Goal: Information Seeking & Learning: Learn about a topic

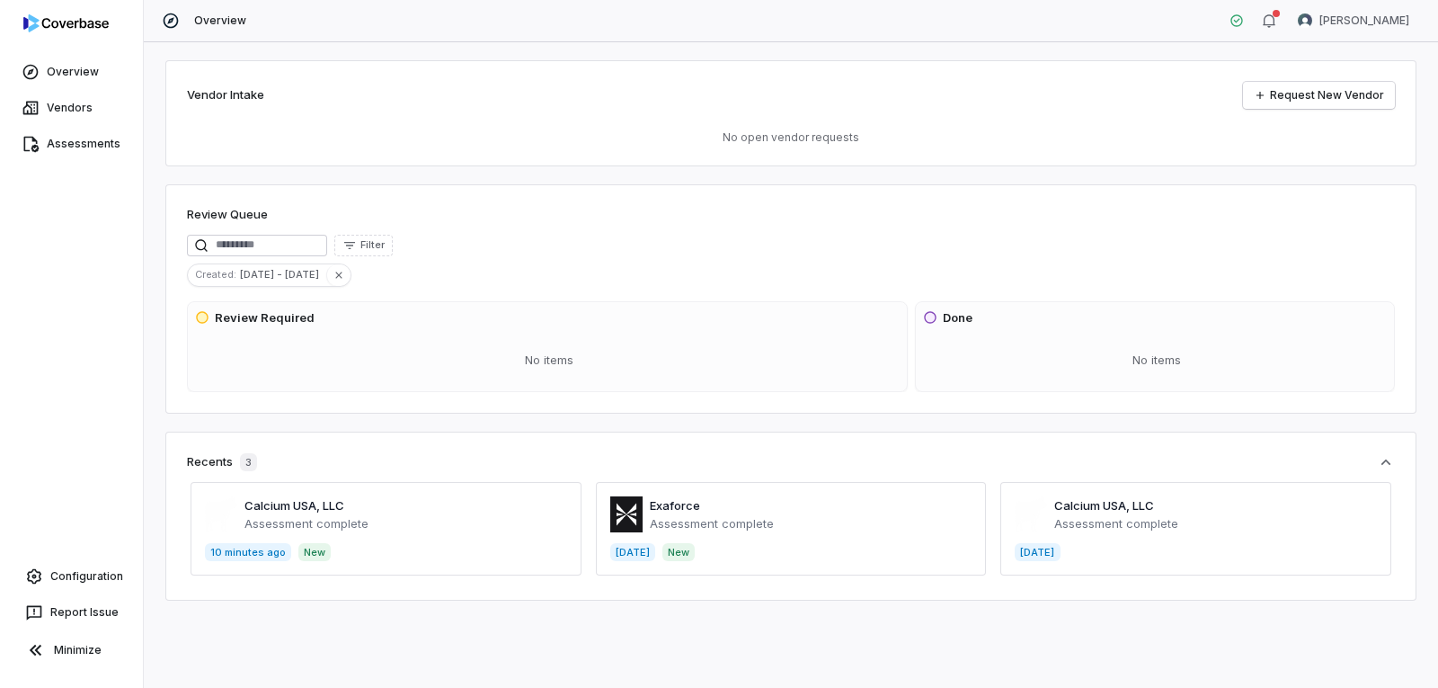
drag, startPoint x: 316, startPoint y: 509, endPoint x: 453, endPoint y: 502, distance: 136.8
click at [316, 508] on span at bounding box center [386, 528] width 391 height 93
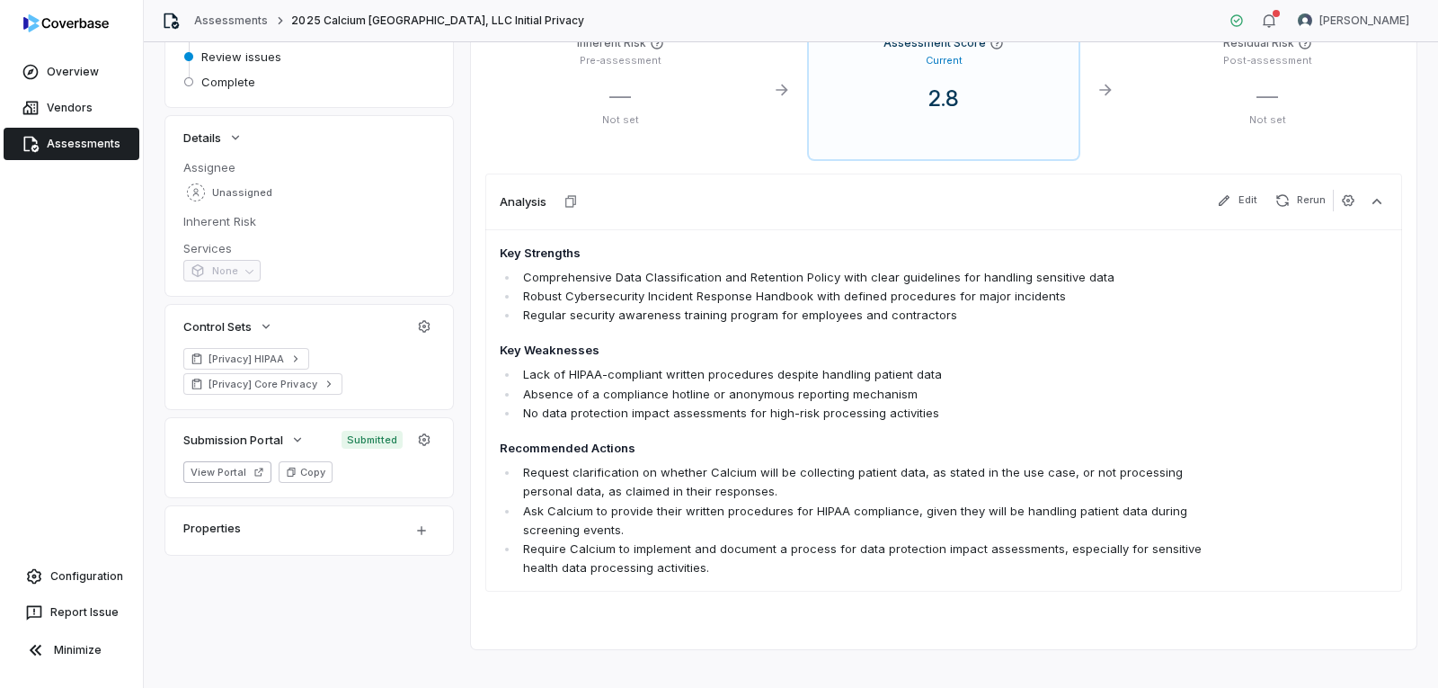
scroll to position [259, 0]
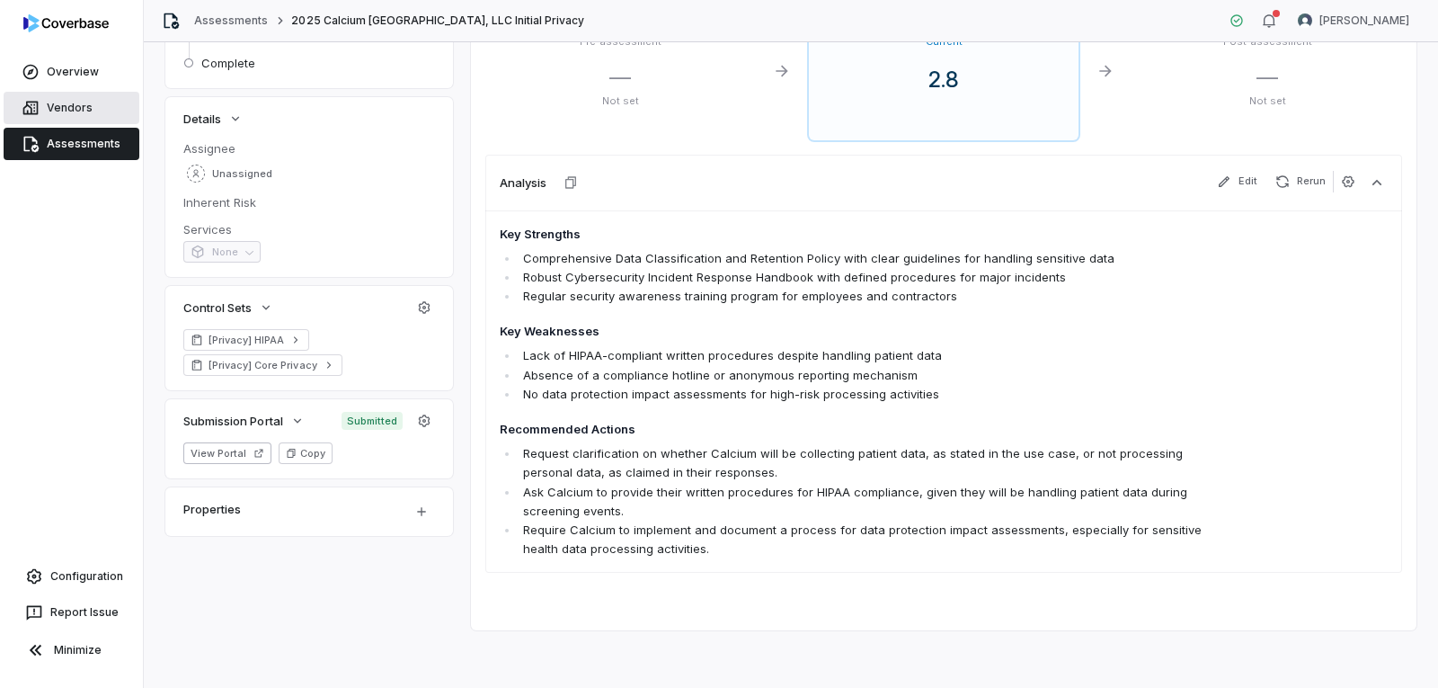
click at [58, 102] on span "Vendors" at bounding box center [70, 108] width 46 height 14
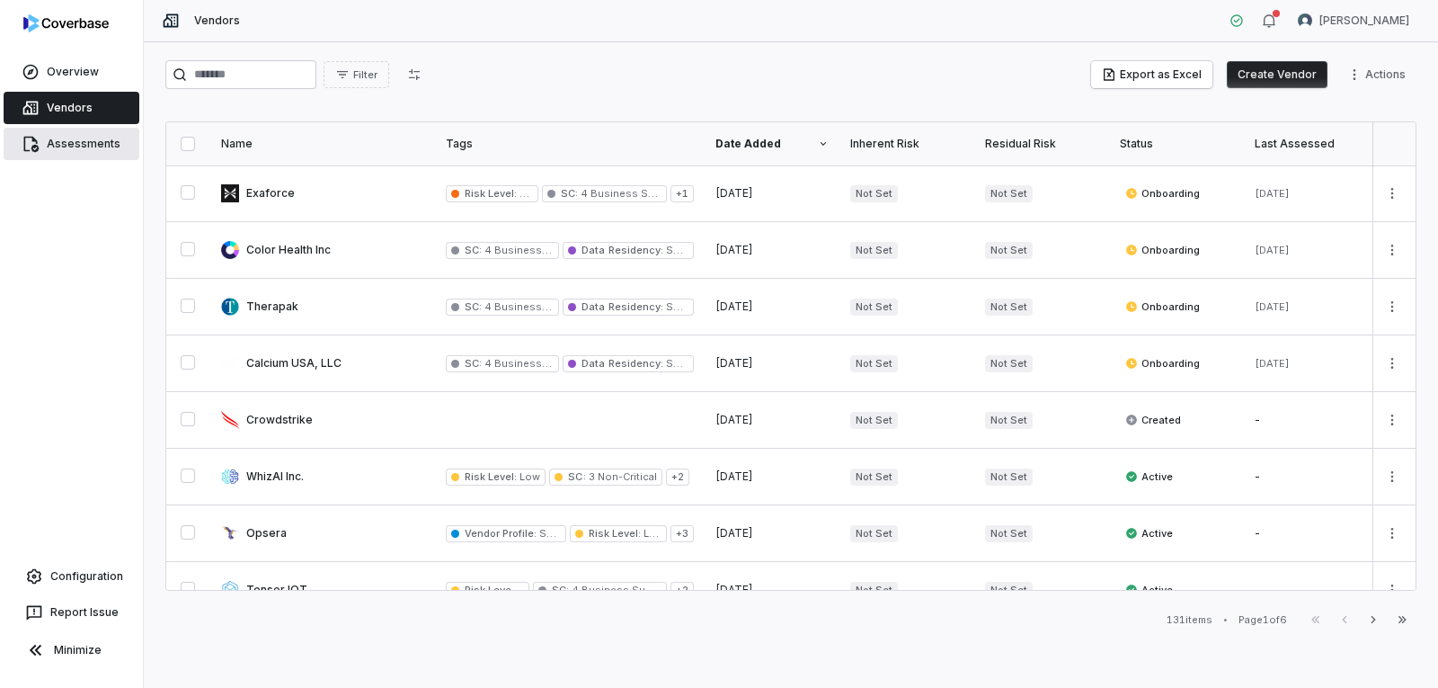
click at [74, 145] on span "Assessments" at bounding box center [84, 144] width 74 height 14
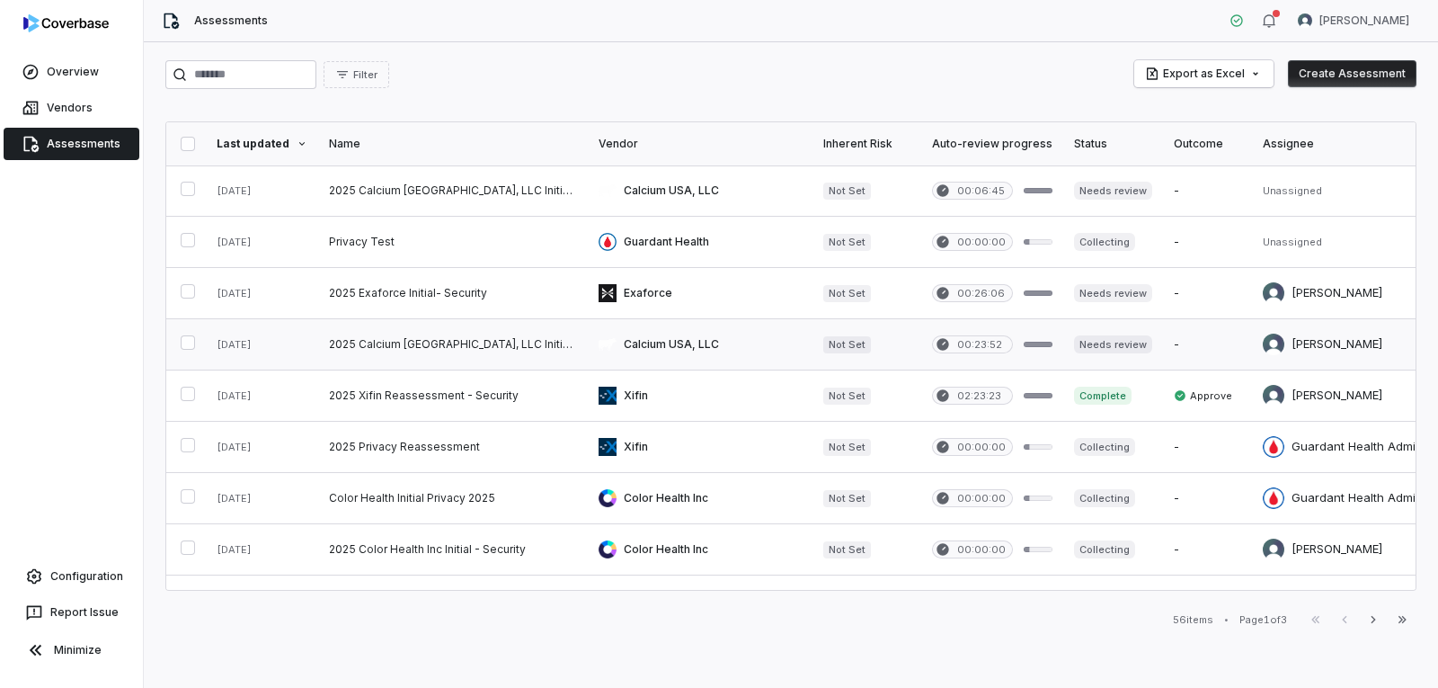
click at [442, 336] on link at bounding box center [453, 344] width 270 height 50
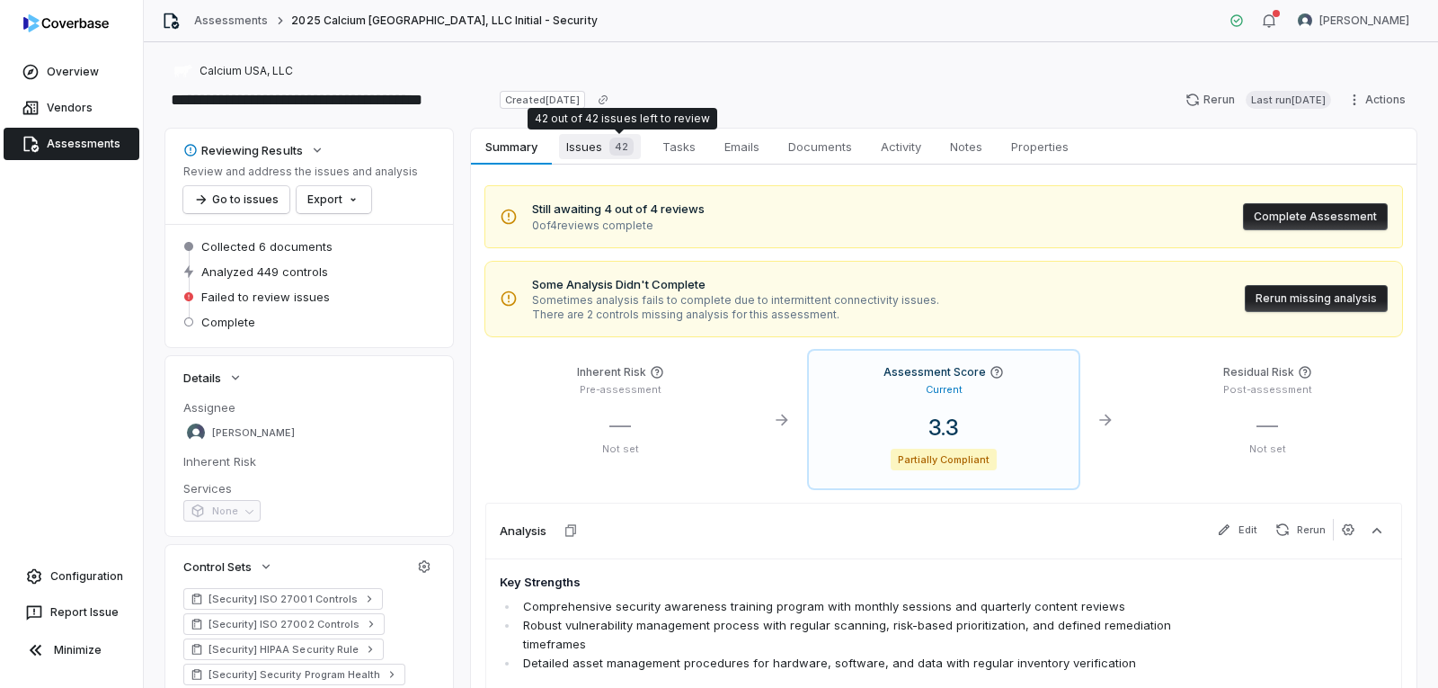
click at [604, 143] on div "42" at bounding box center [617, 147] width 31 height 18
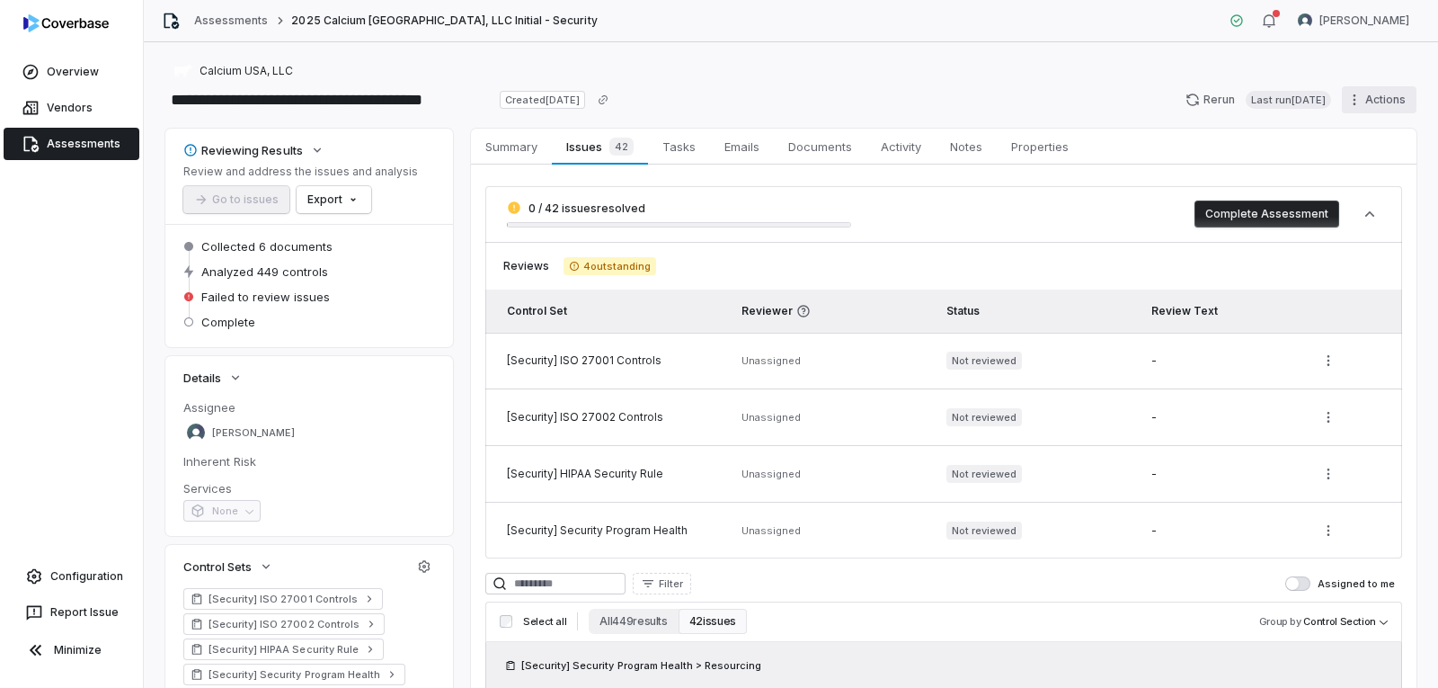
click at [1358, 98] on html "**********" at bounding box center [719, 344] width 1438 height 688
click at [1122, 64] on html "**********" at bounding box center [719, 344] width 1438 height 688
click at [679, 139] on span "Tasks" at bounding box center [679, 146] width 48 height 23
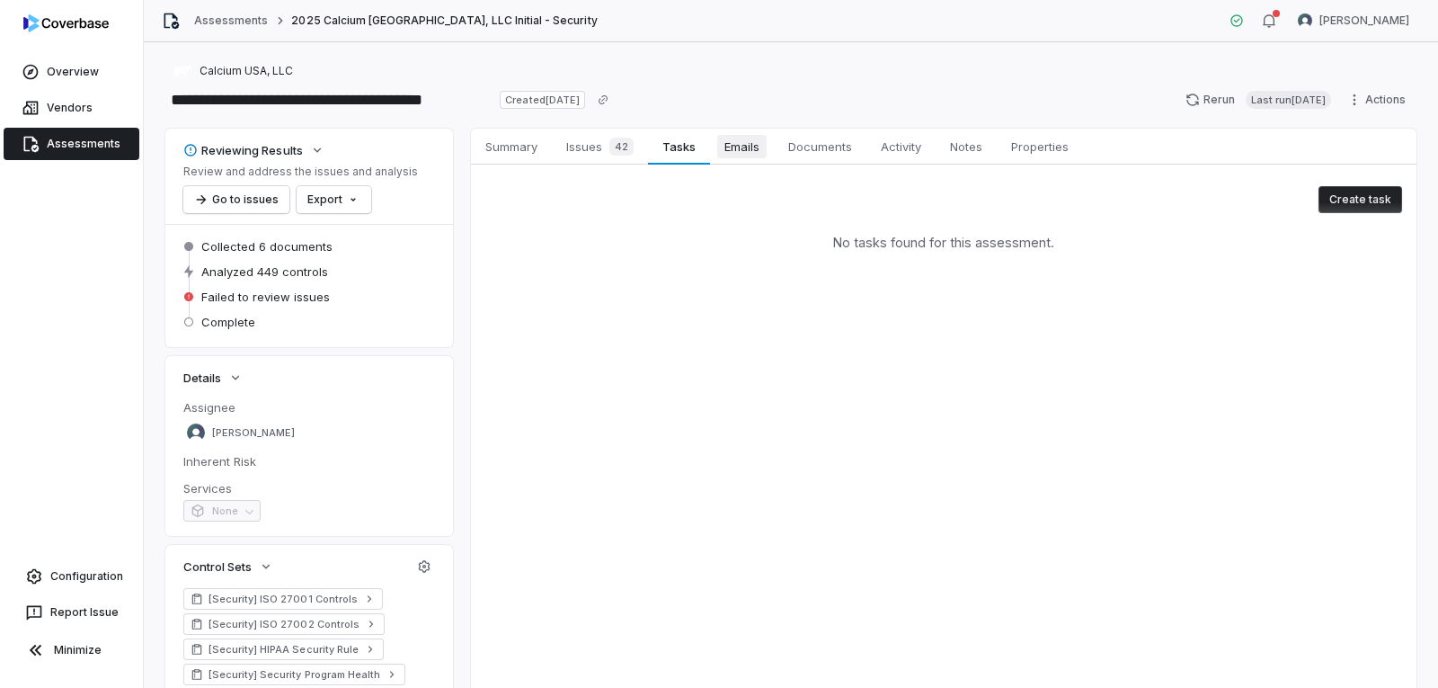
click at [761, 147] on span "Emails" at bounding box center [741, 146] width 49 height 23
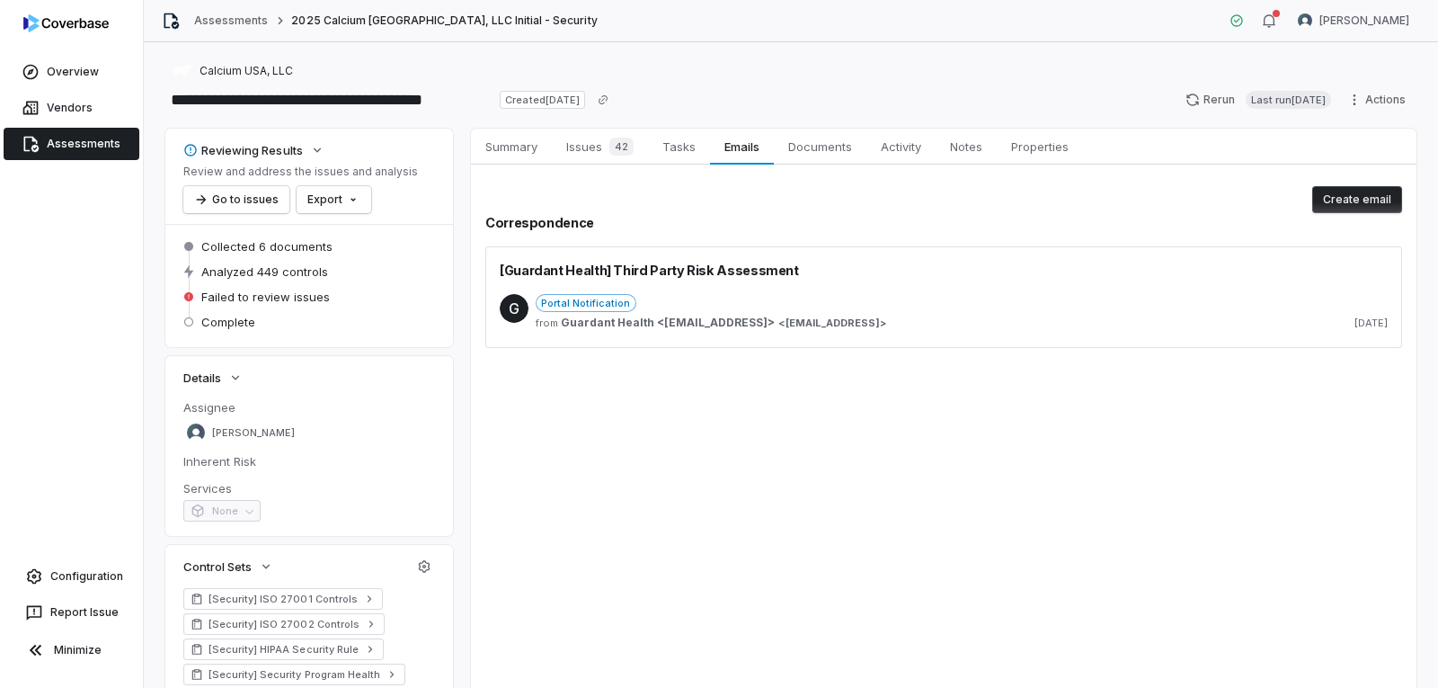
click at [1097, 336] on div "G Portal Notification from Guardant Health <mailer@coverbase.ai> < mailer@cover…" at bounding box center [944, 314] width 888 height 68
click at [817, 146] on span "Documents" at bounding box center [820, 146] width 78 height 23
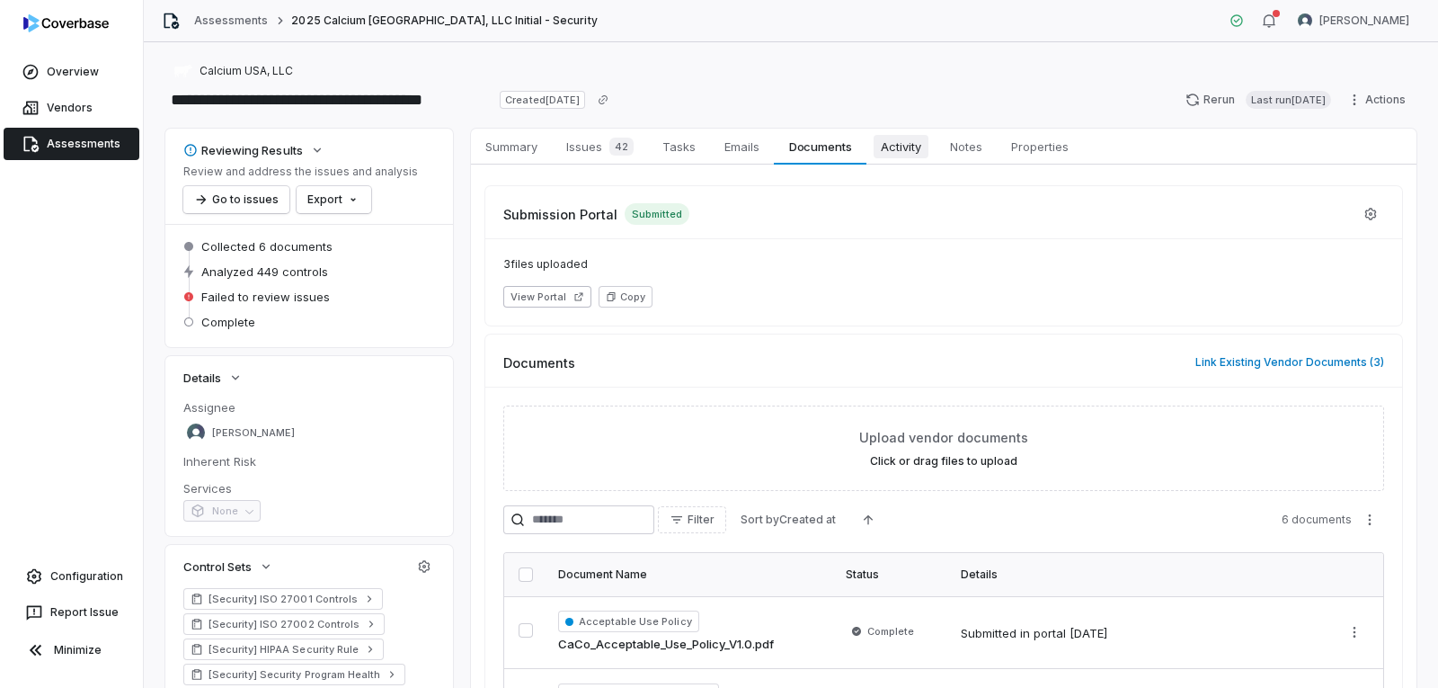
click at [891, 150] on span "Activity" at bounding box center [901, 146] width 55 height 23
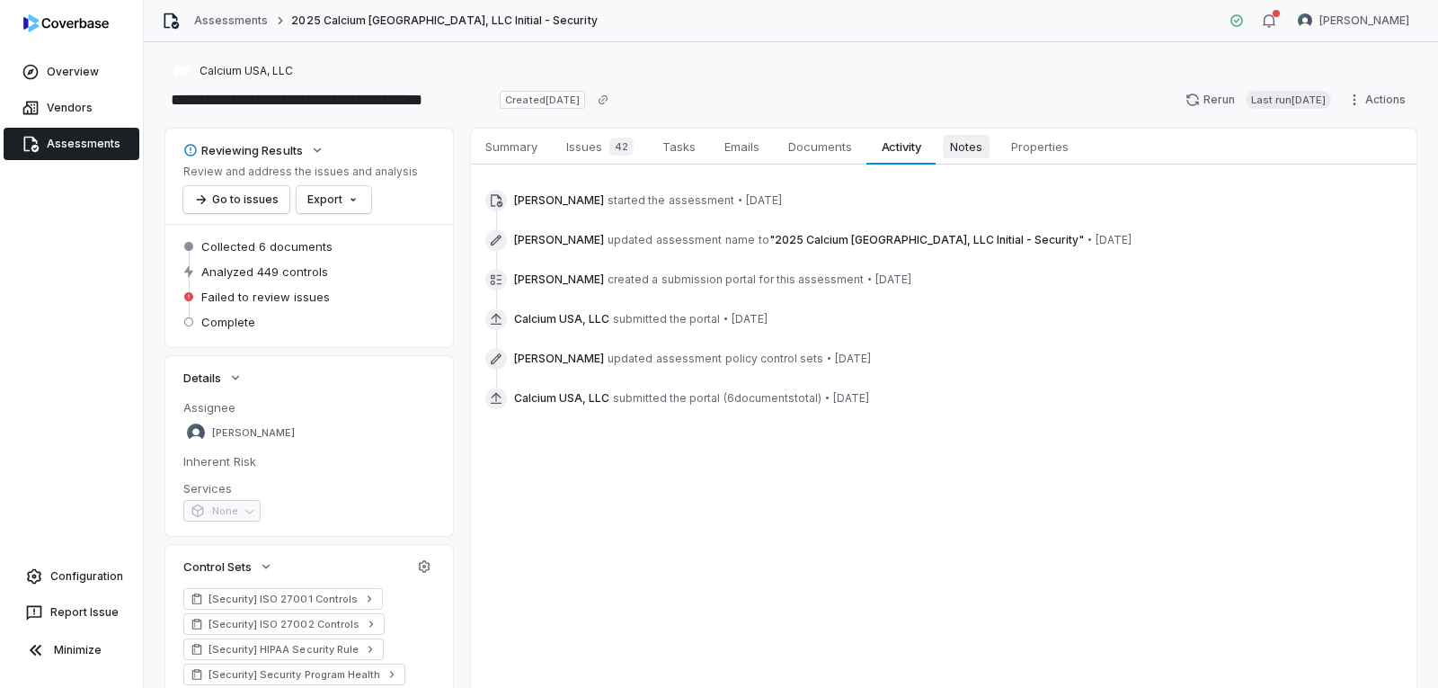
click at [981, 143] on span "Notes" at bounding box center [966, 146] width 47 height 23
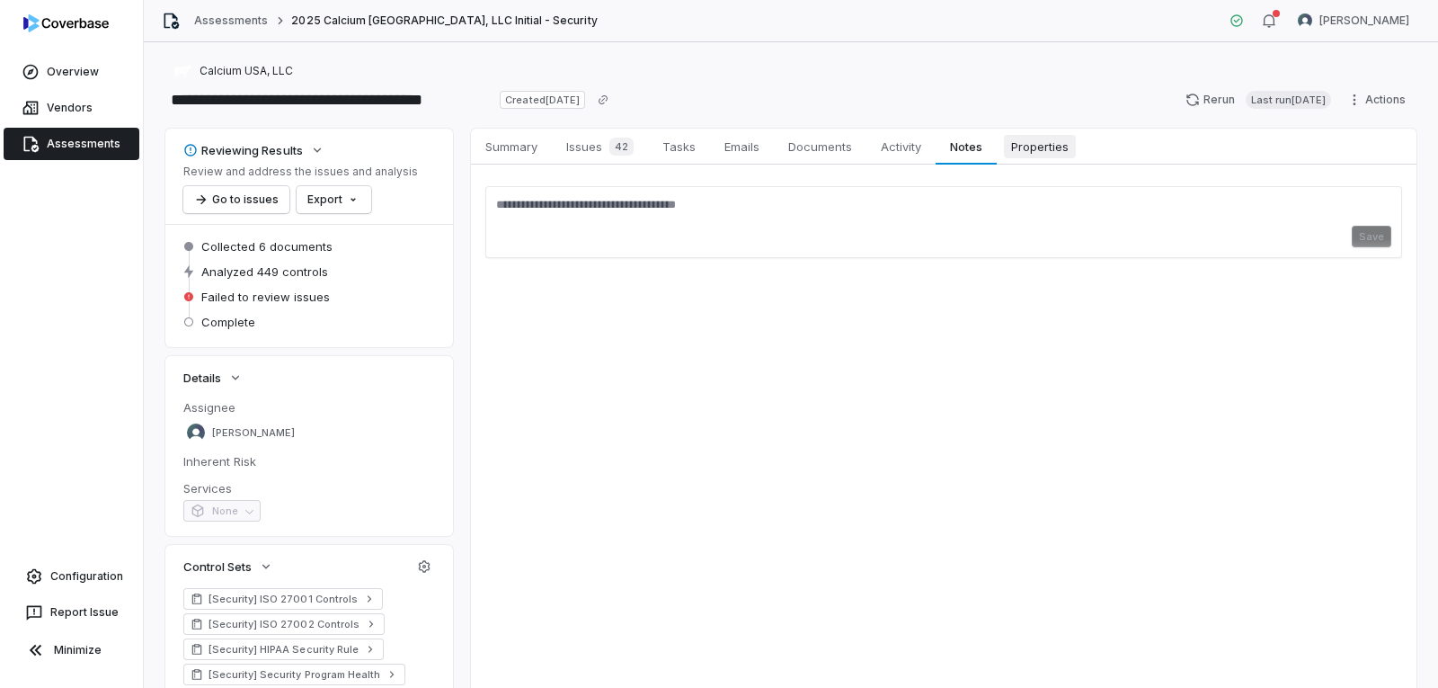
click at [1048, 153] on span "Properties" at bounding box center [1040, 146] width 72 height 23
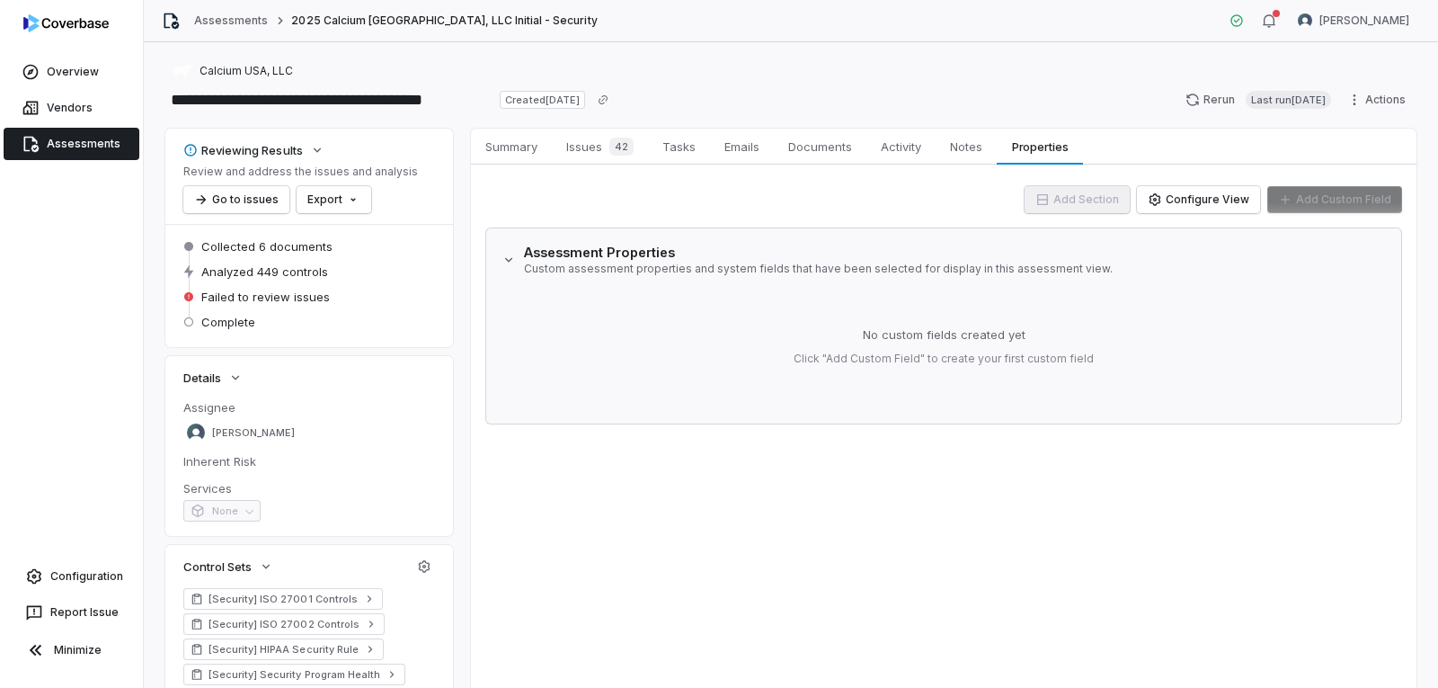
click at [68, 145] on span "Assessments" at bounding box center [84, 144] width 74 height 14
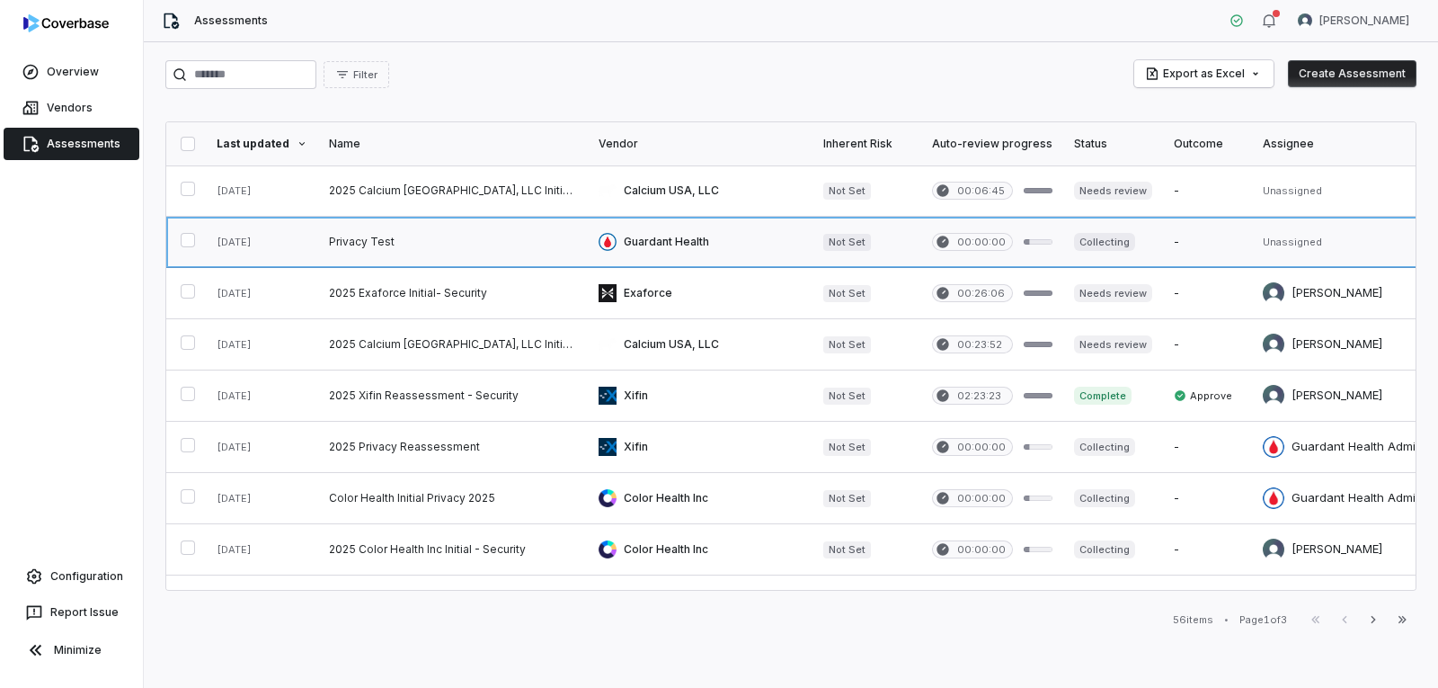
click at [271, 242] on link at bounding box center [262, 242] width 112 height 50
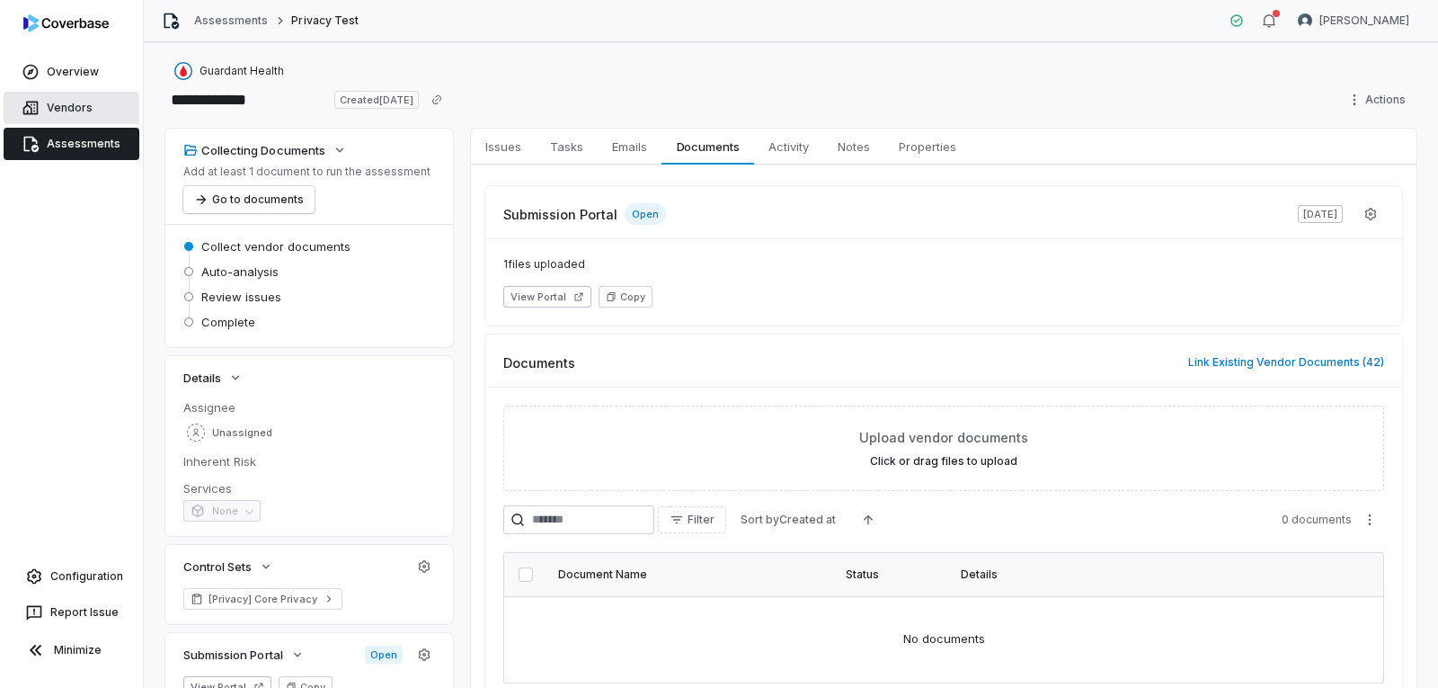
click at [59, 104] on span "Vendors" at bounding box center [70, 108] width 46 height 14
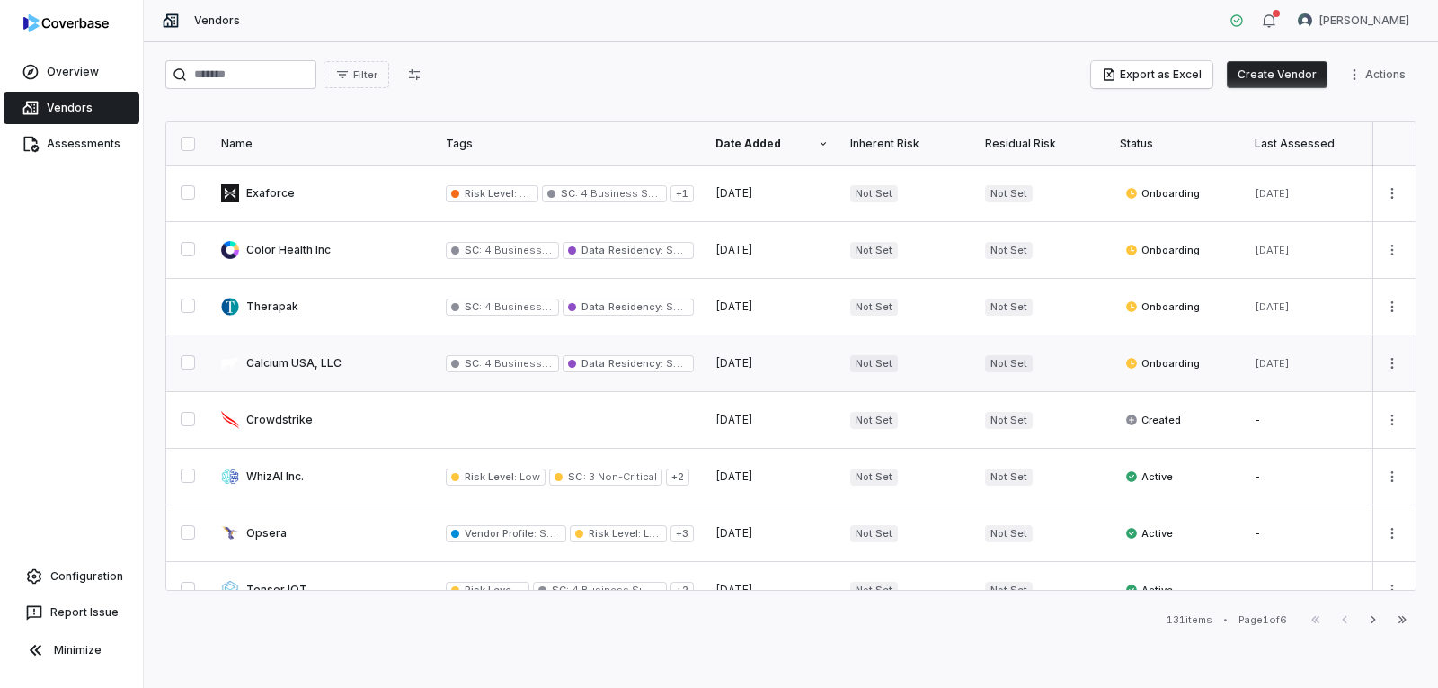
click at [319, 353] on link at bounding box center [322, 363] width 225 height 56
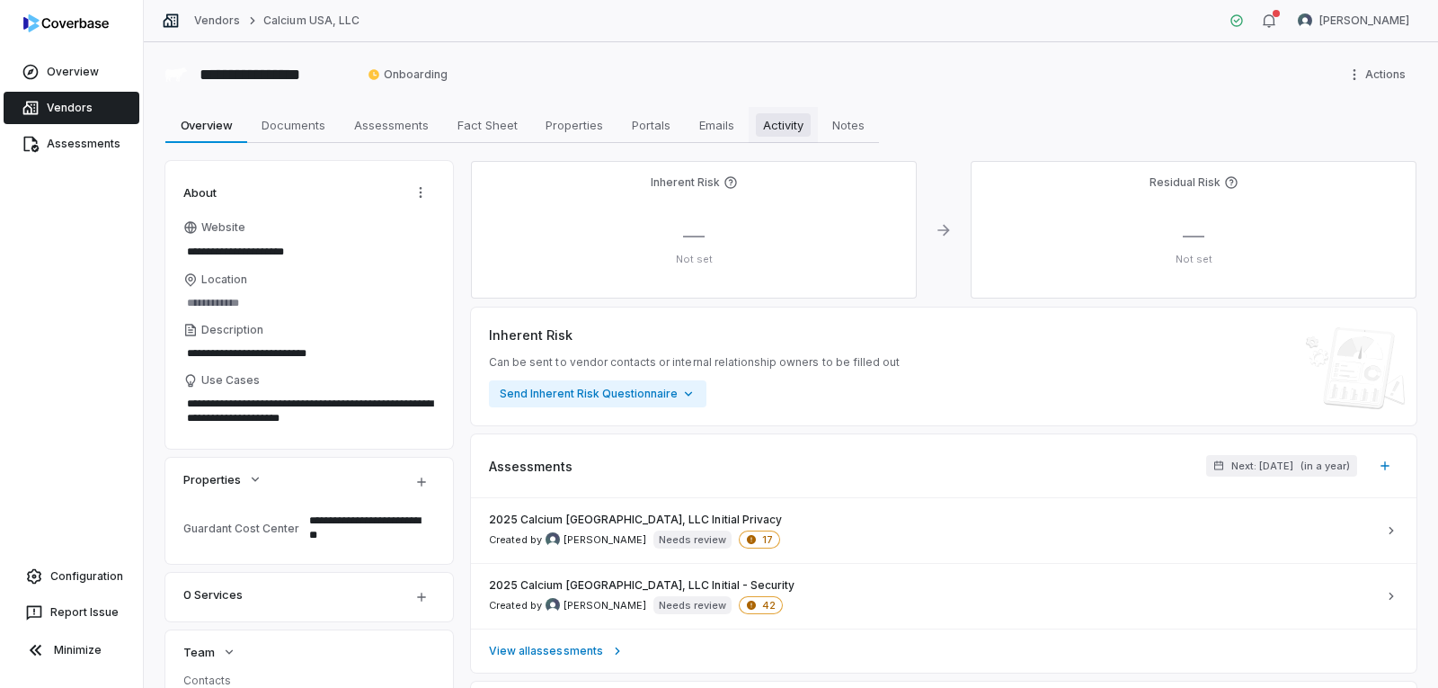
click at [788, 126] on span "Activity" at bounding box center [783, 124] width 55 height 23
type textarea "*"
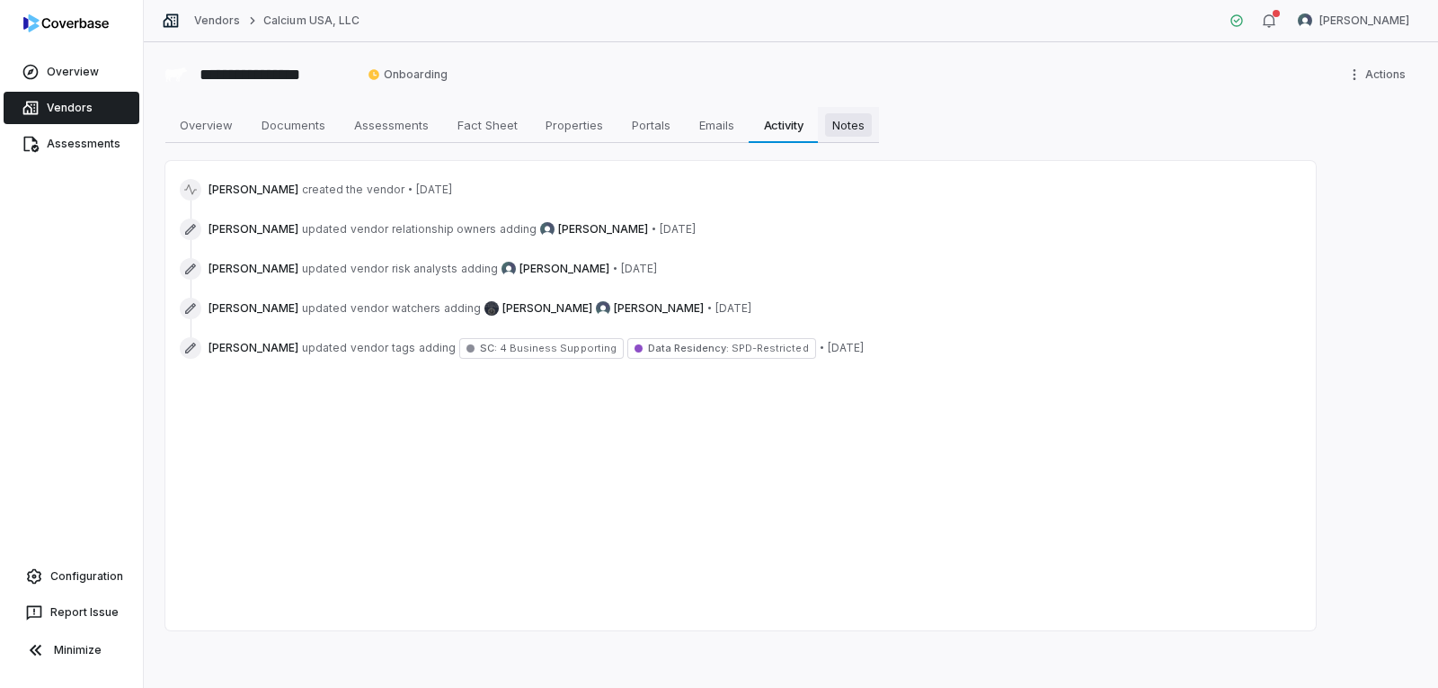
click at [843, 125] on span "Notes" at bounding box center [848, 124] width 47 height 23
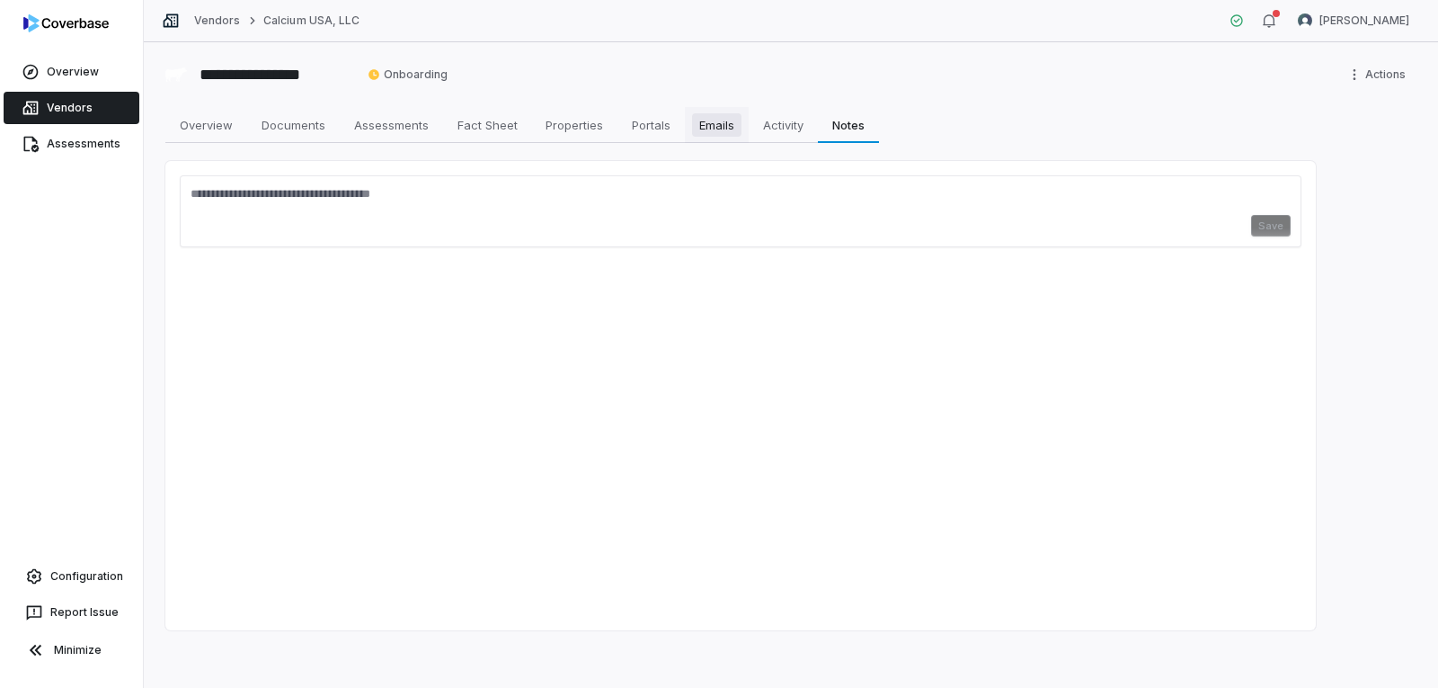
click at [715, 126] on span "Emails" at bounding box center [716, 124] width 49 height 23
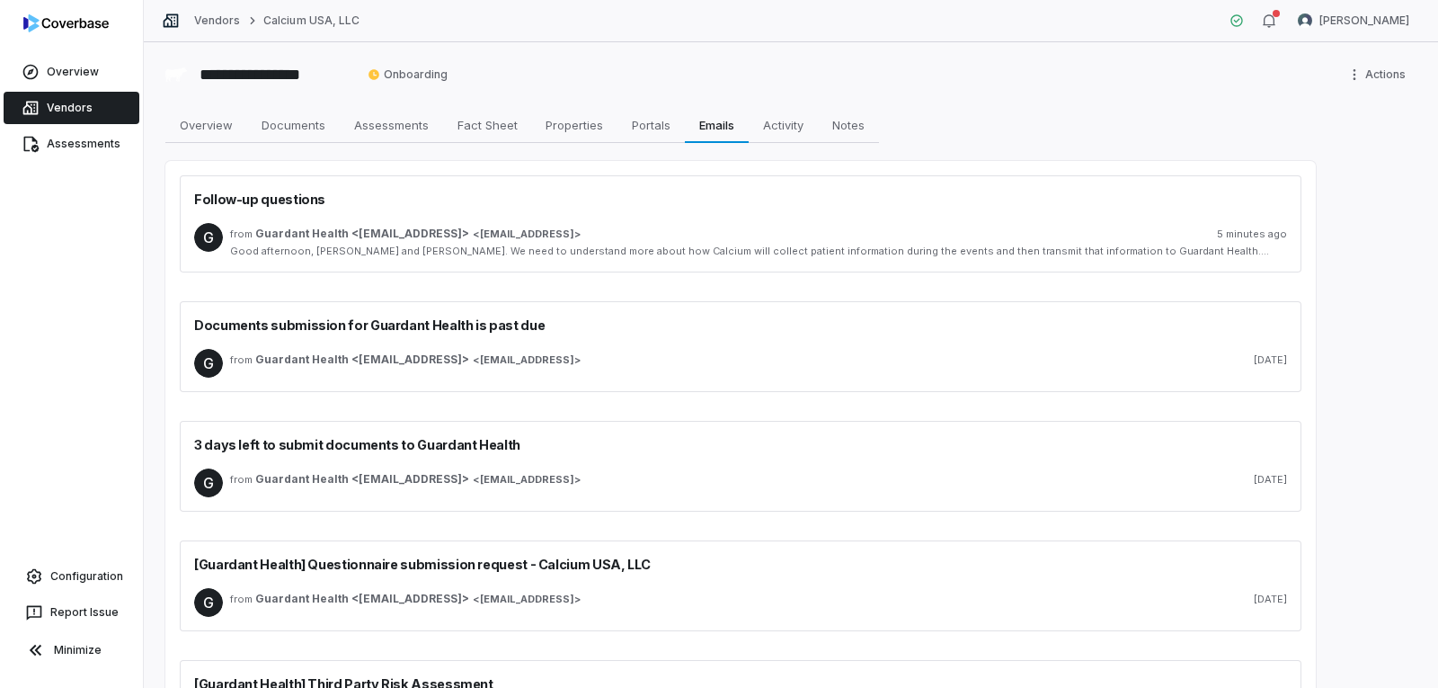
click at [812, 256] on div "Good afternoon, Seth and Stacy. We need to understand more about how Calcium wi…" at bounding box center [758, 250] width 1057 height 13
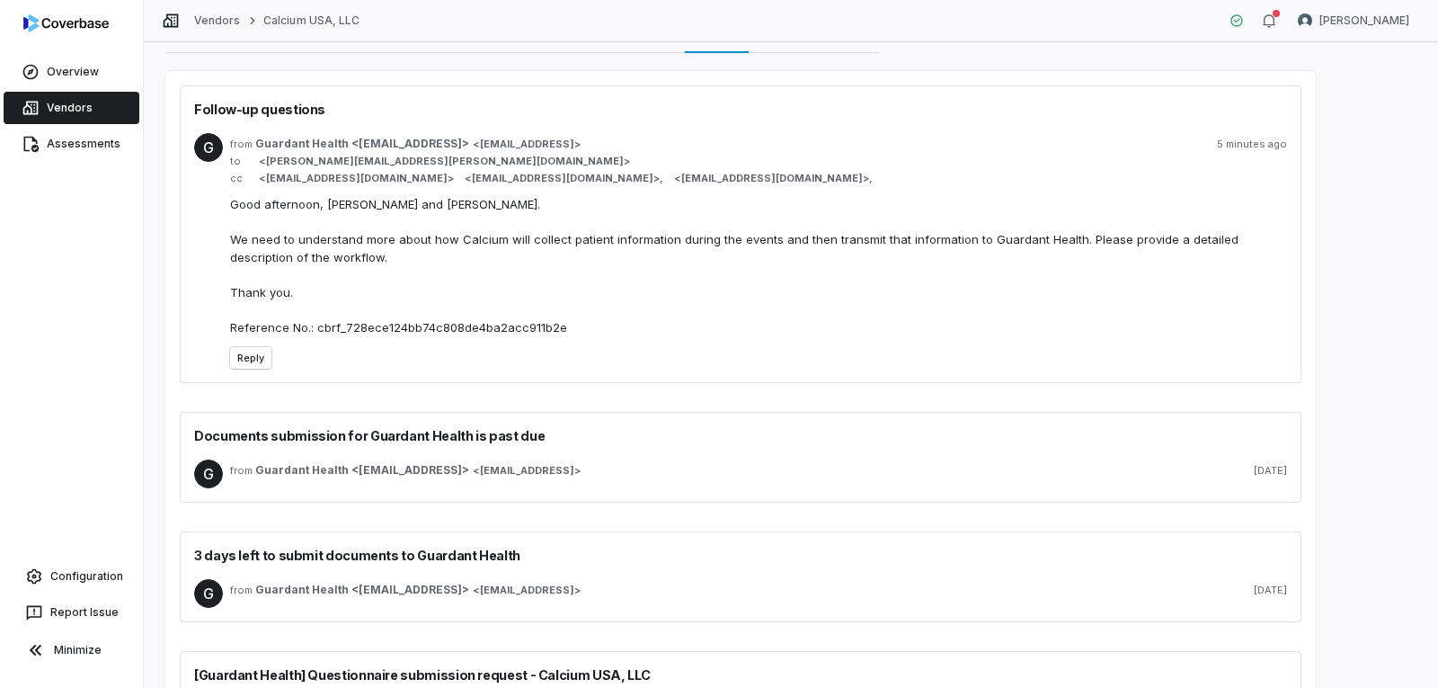
scroll to position [180, 0]
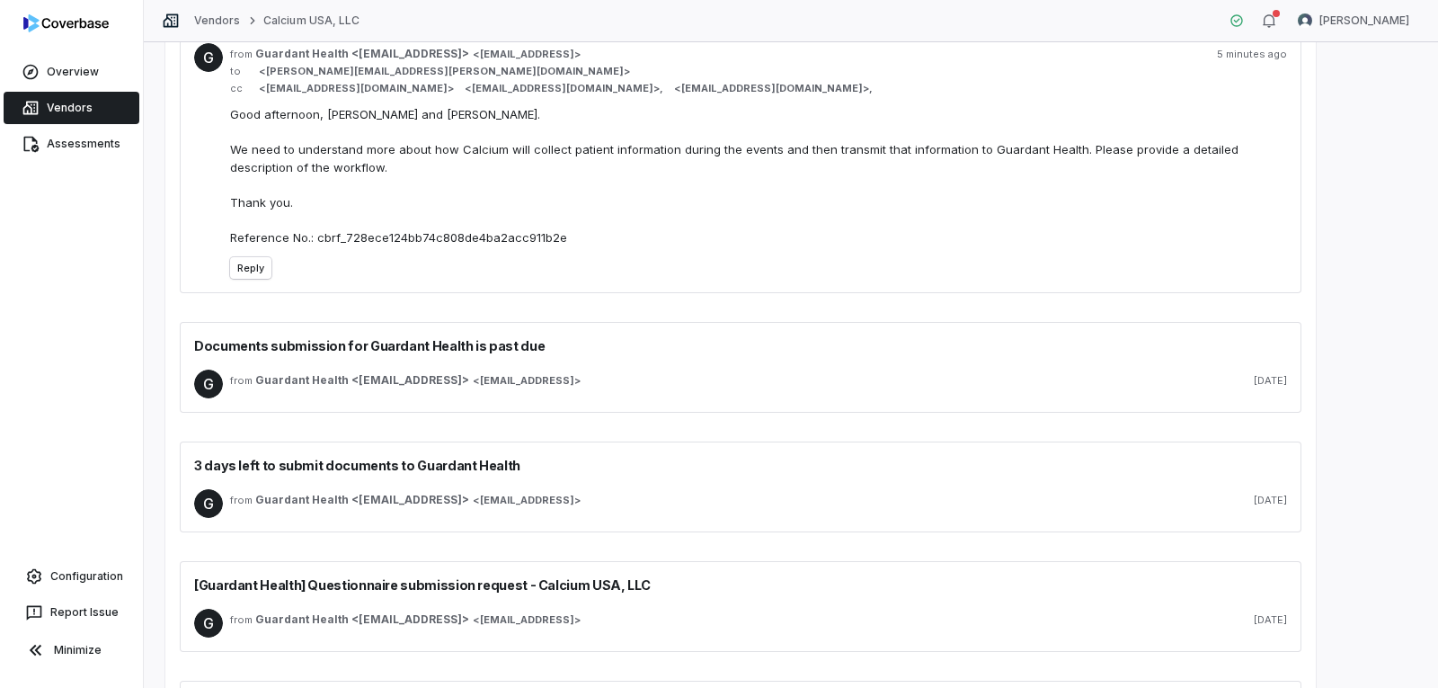
click at [806, 400] on div "G from Guardant Health <mailer@coverbase.ai> < mailer@coverbase.ai > 2 days ago" at bounding box center [740, 384] width 1093 height 58
click at [981, 361] on div "G from Guardant Health <mailer@coverbase.ai> < mailer@coverbase.ai > 2 days ago" at bounding box center [740, 384] width 1093 height 58
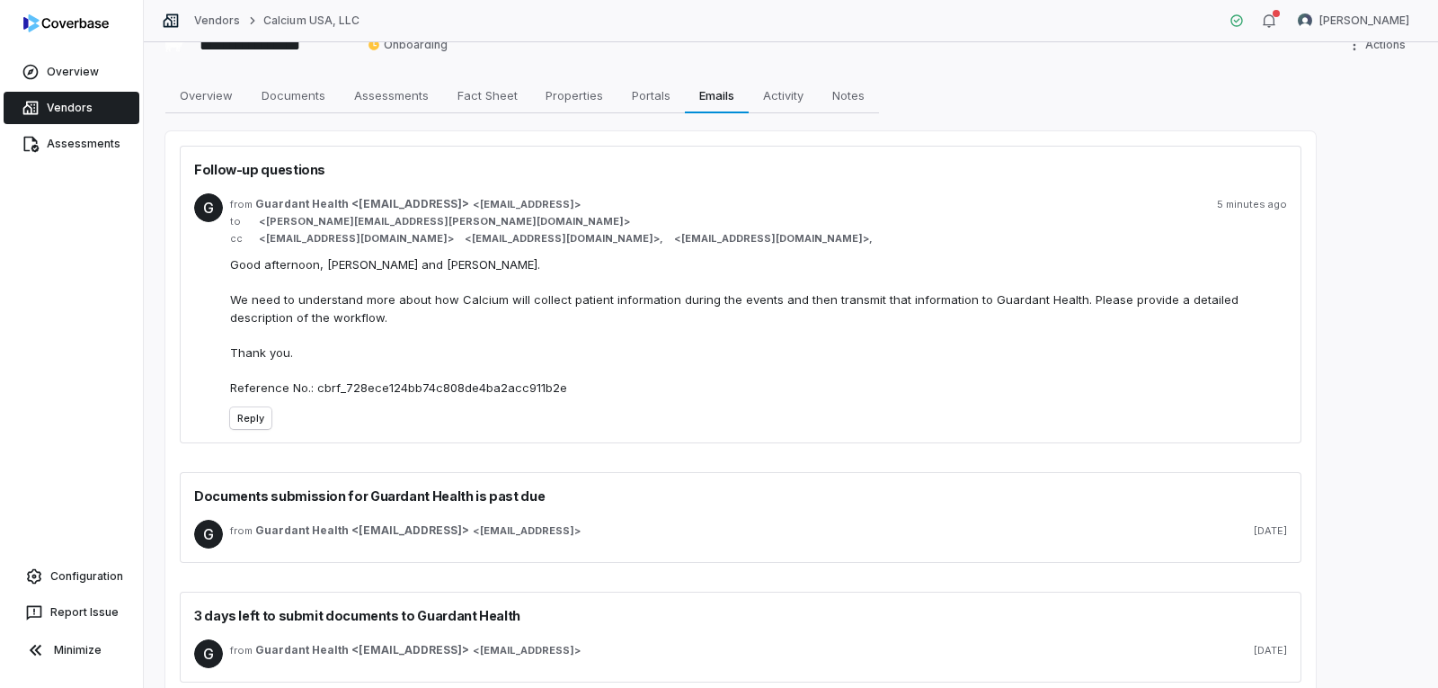
scroll to position [0, 0]
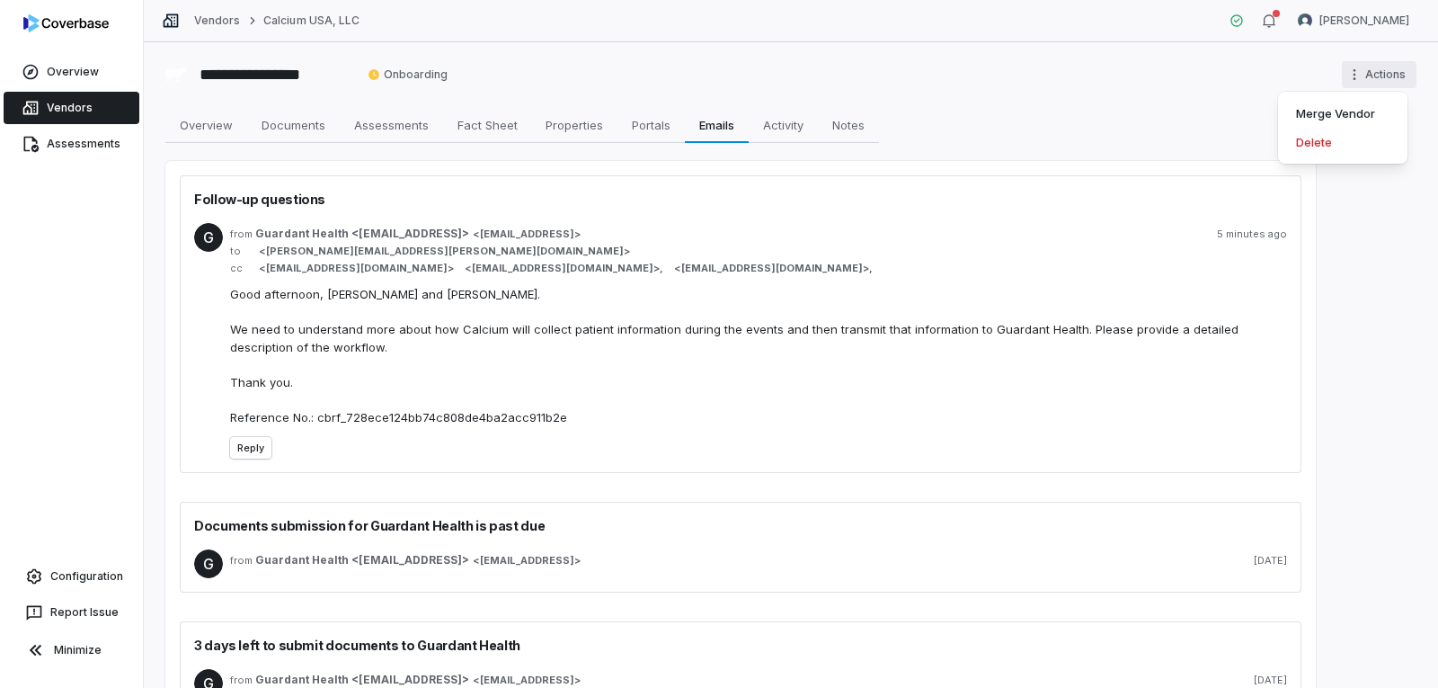
click at [1345, 75] on html "**********" at bounding box center [719, 344] width 1438 height 688
click at [1049, 80] on html "**********" at bounding box center [719, 344] width 1438 height 688
